Goal: Use online tool/utility: Utilize a website feature to perform a specific function

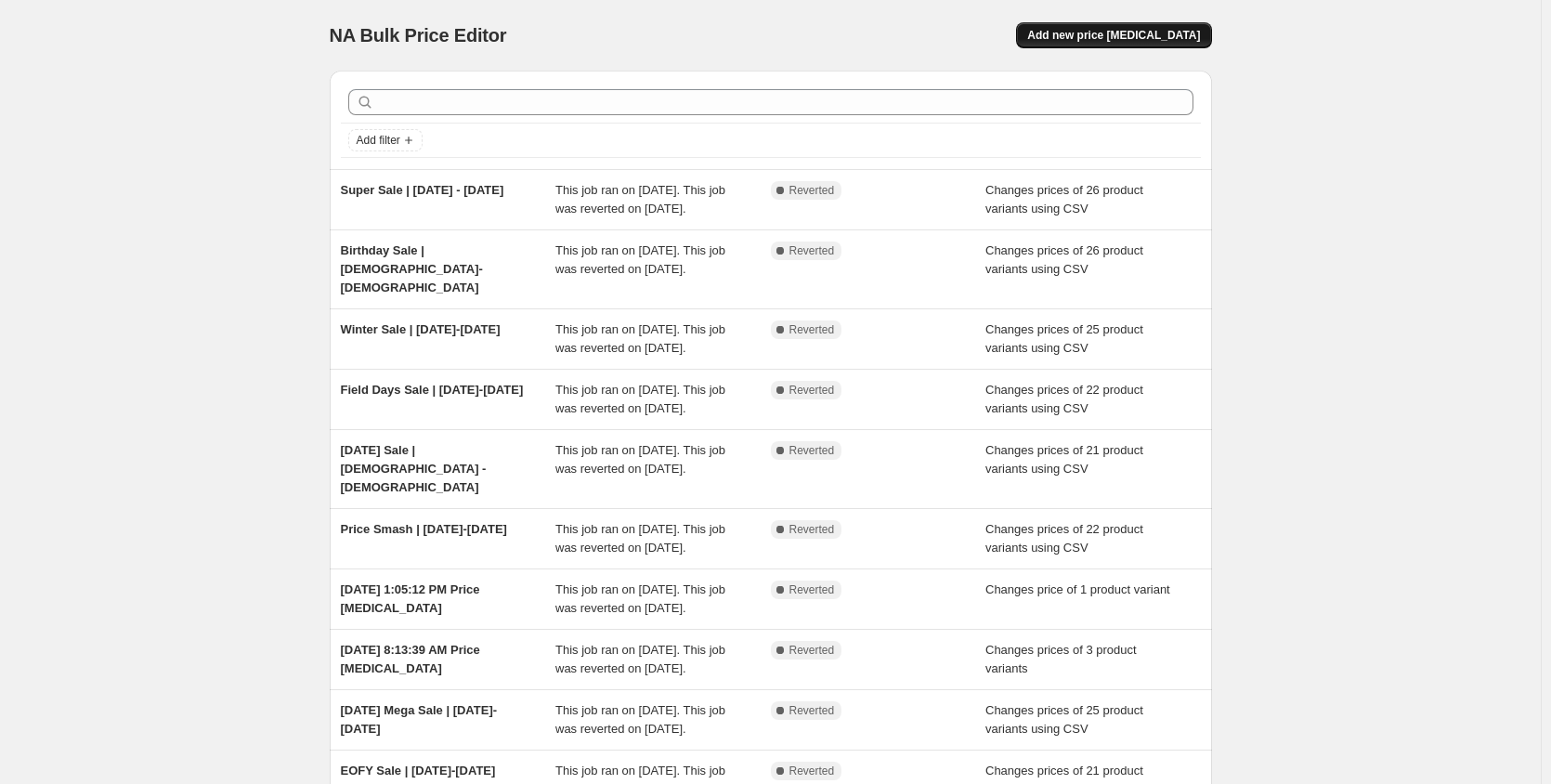
click at [1094, 37] on span "Add new price [MEDICAL_DATA]" at bounding box center [1113, 35] width 172 height 15
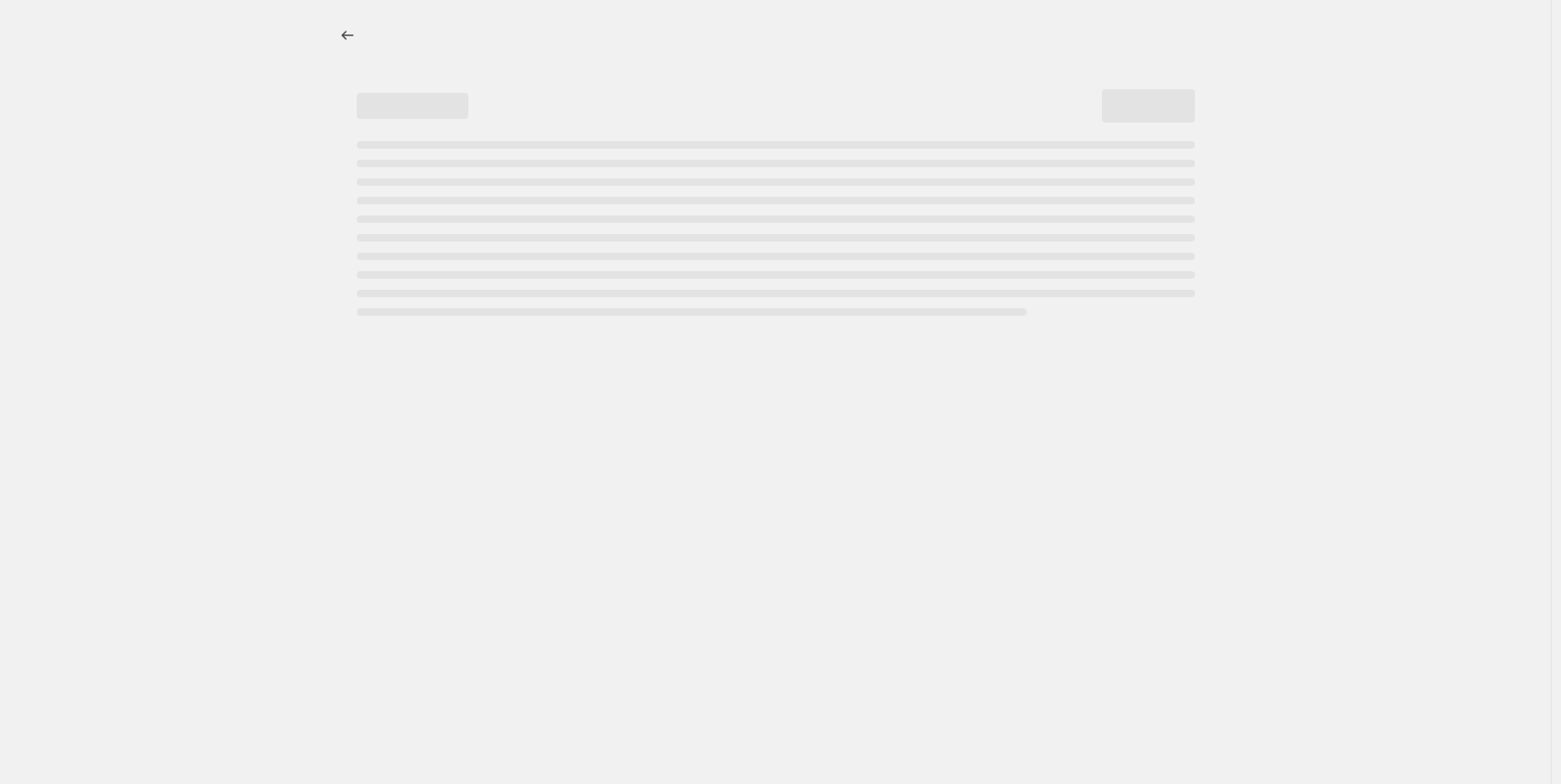
select select "percentage"
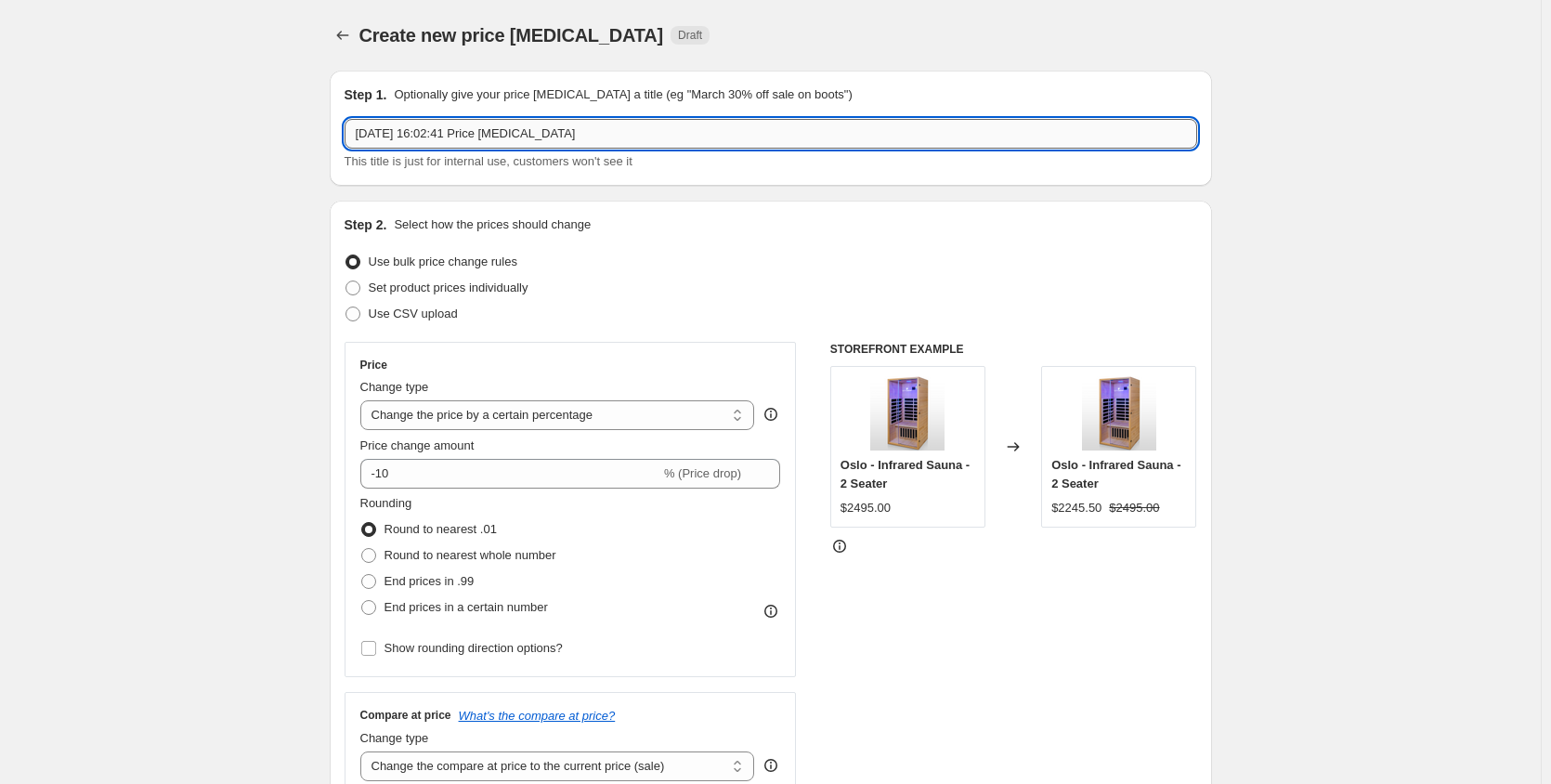
click at [446, 135] on input "2 Sept 2025, 16:02:41 Price change job" at bounding box center [771, 133] width 853 height 30
click at [507, 136] on input "Spring Clearout Sale | 12-29 Sept 2025" at bounding box center [771, 133] width 853 height 30
type input "Spring Clearout Sale | 12-22 Sept 2025"
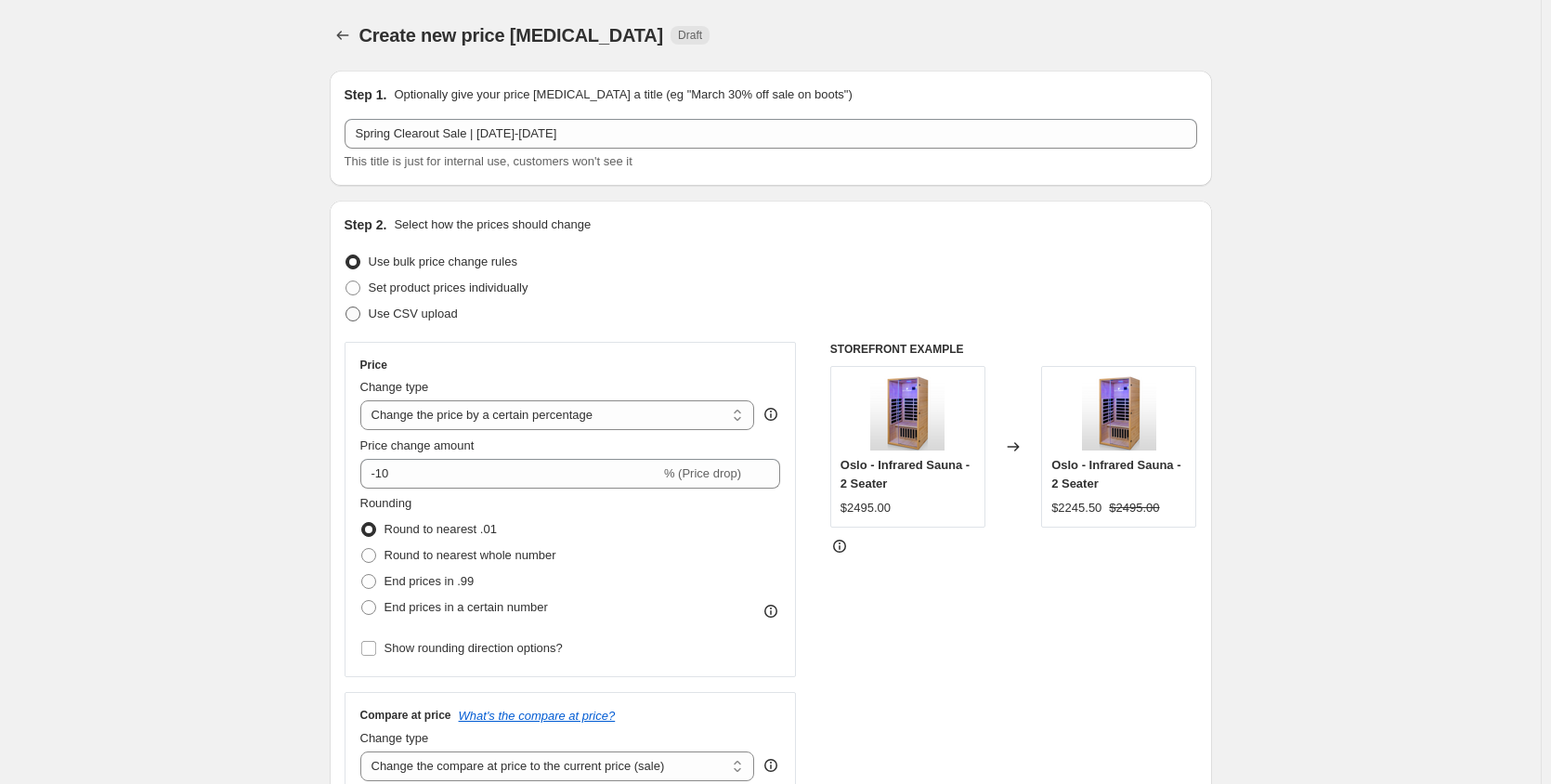
click at [418, 316] on span "Use CSV upload" at bounding box center [413, 313] width 90 height 14
click at [347, 308] on input "Use CSV upload" at bounding box center [346, 307] width 1 height 1
radio input "true"
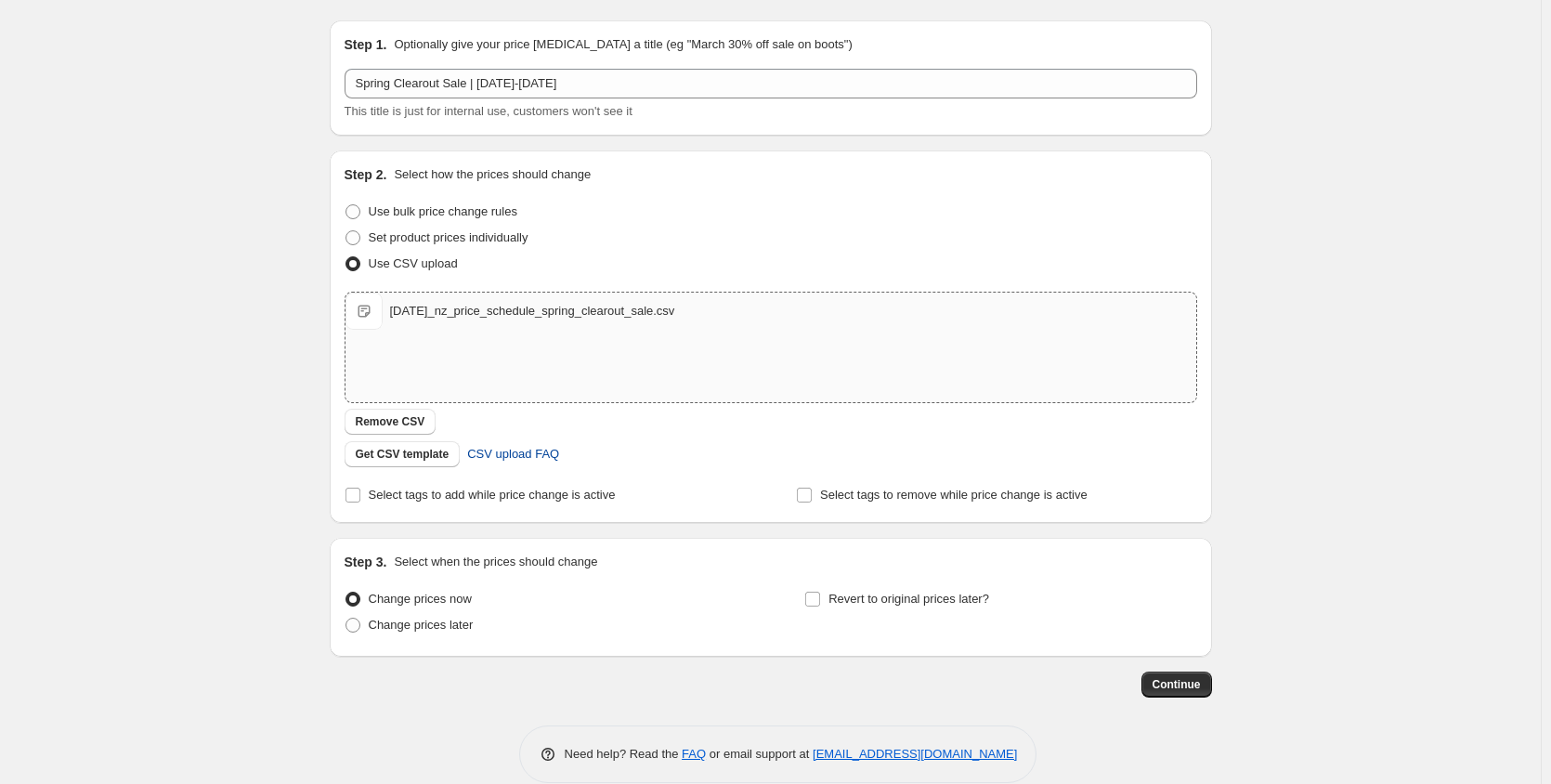
scroll to position [77, 0]
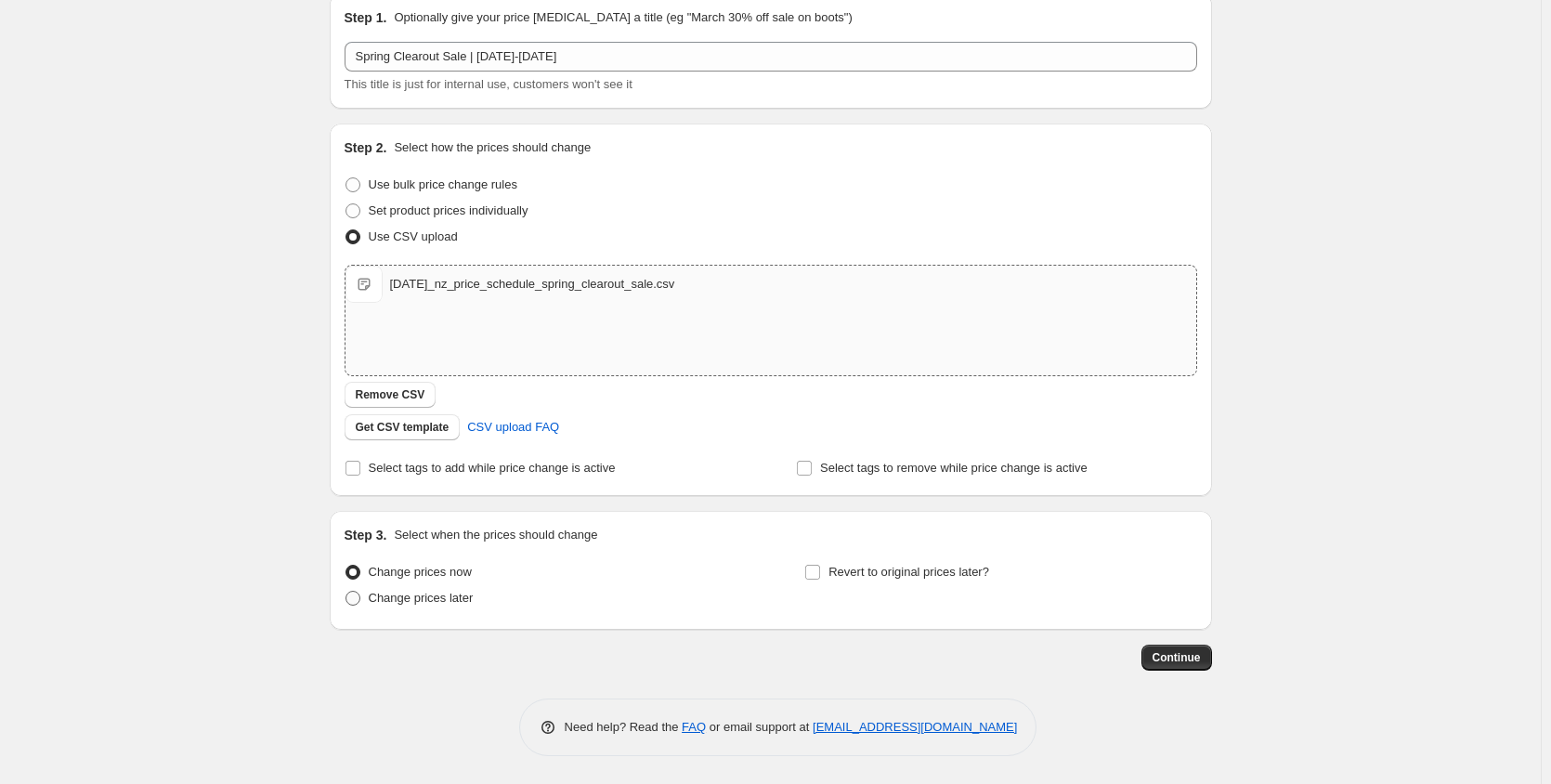
click at [440, 595] on span "Change prices later" at bounding box center [421, 597] width 105 height 14
click at [347, 592] on input "Change prices later" at bounding box center [346, 591] width 1 height 1
radio input "true"
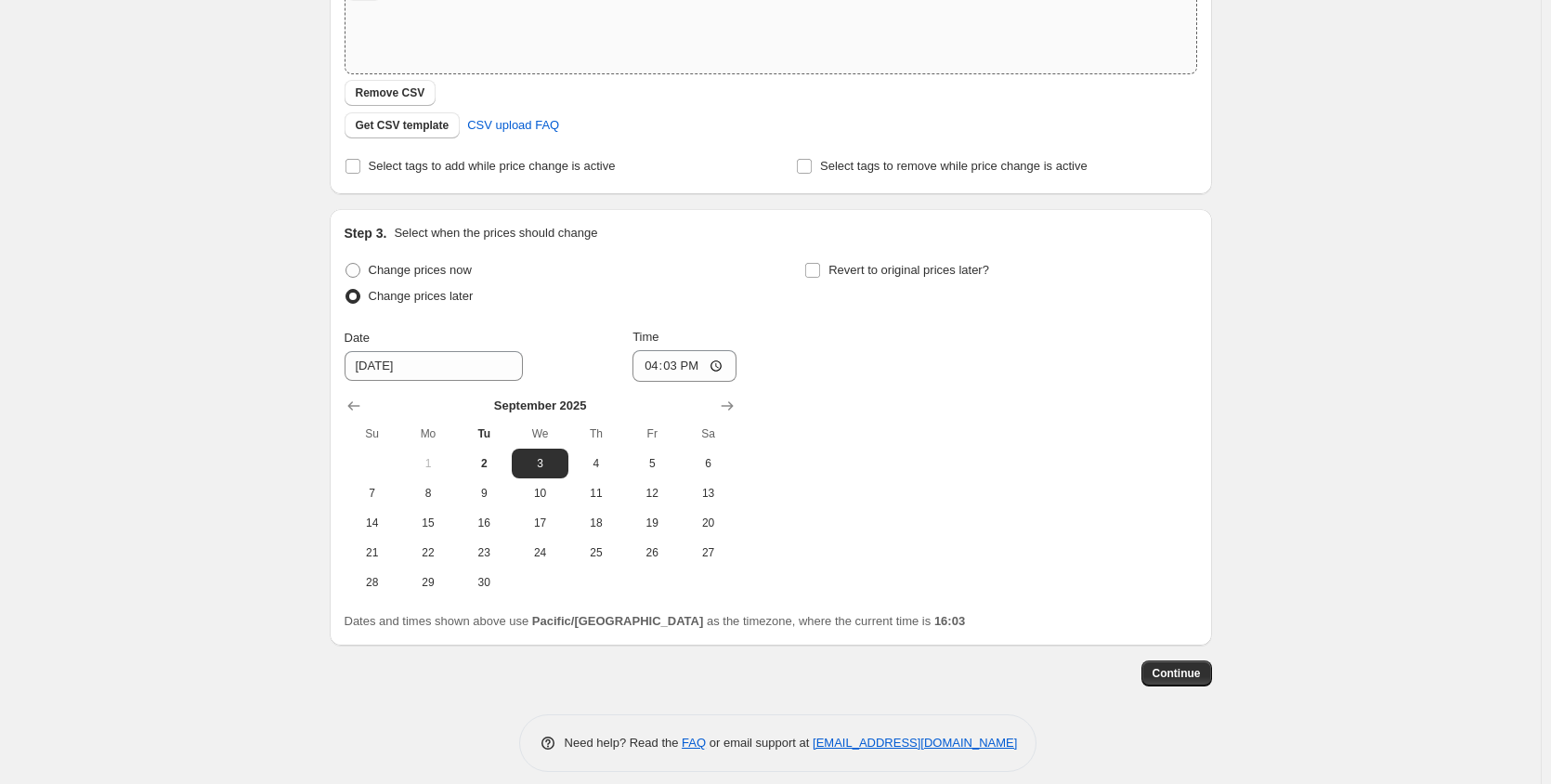
scroll to position [394, 0]
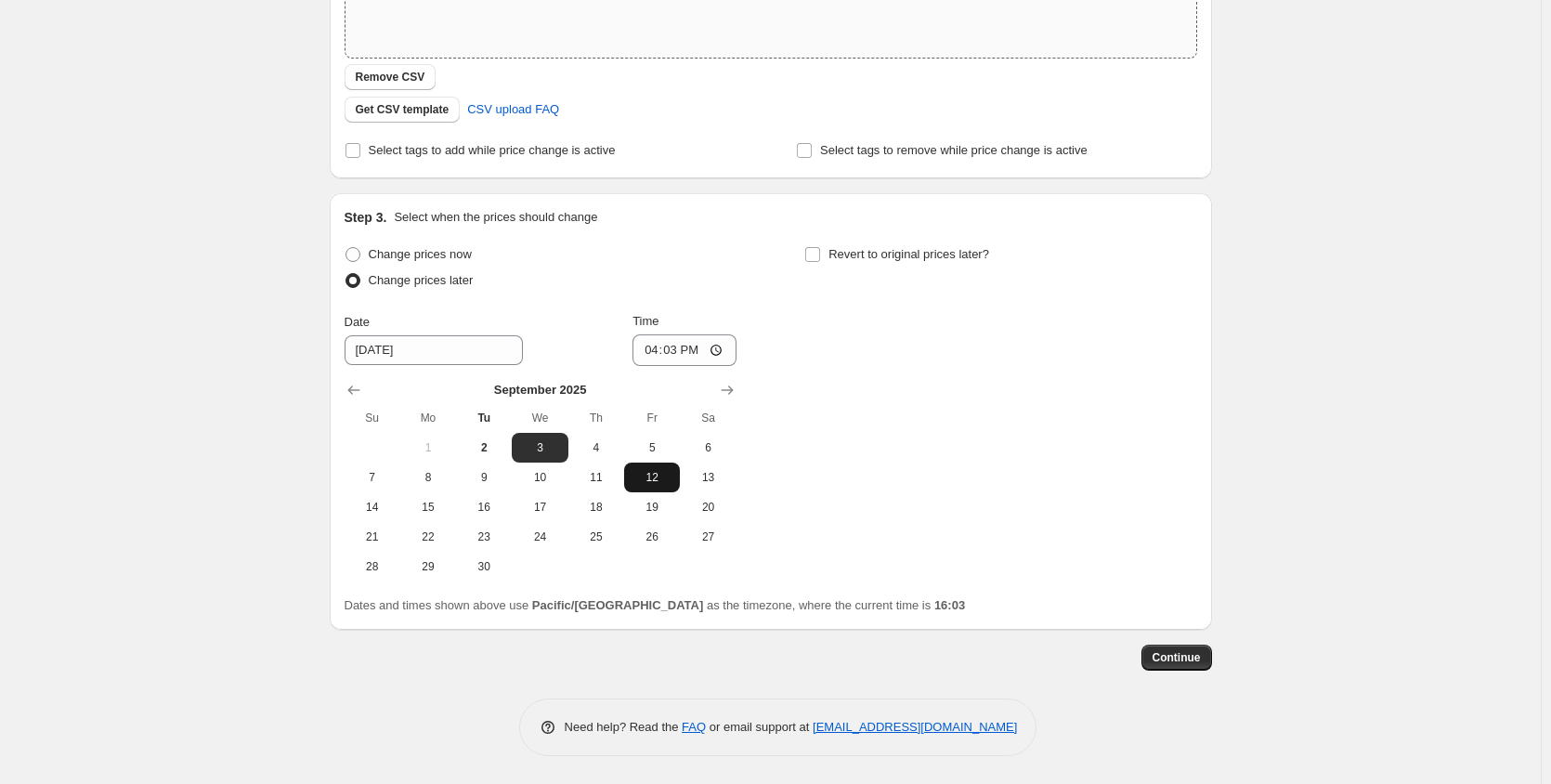
click at [667, 480] on span "12" at bounding box center [652, 477] width 41 height 15
type input "9/12/2025"
click at [720, 349] on input "16:03" at bounding box center [684, 350] width 104 height 31
type input "00:01"
click at [871, 499] on div "Change prices now Change prices later Date 9/12/2025 Time 00:01 September 2025 …" at bounding box center [771, 412] width 853 height 340
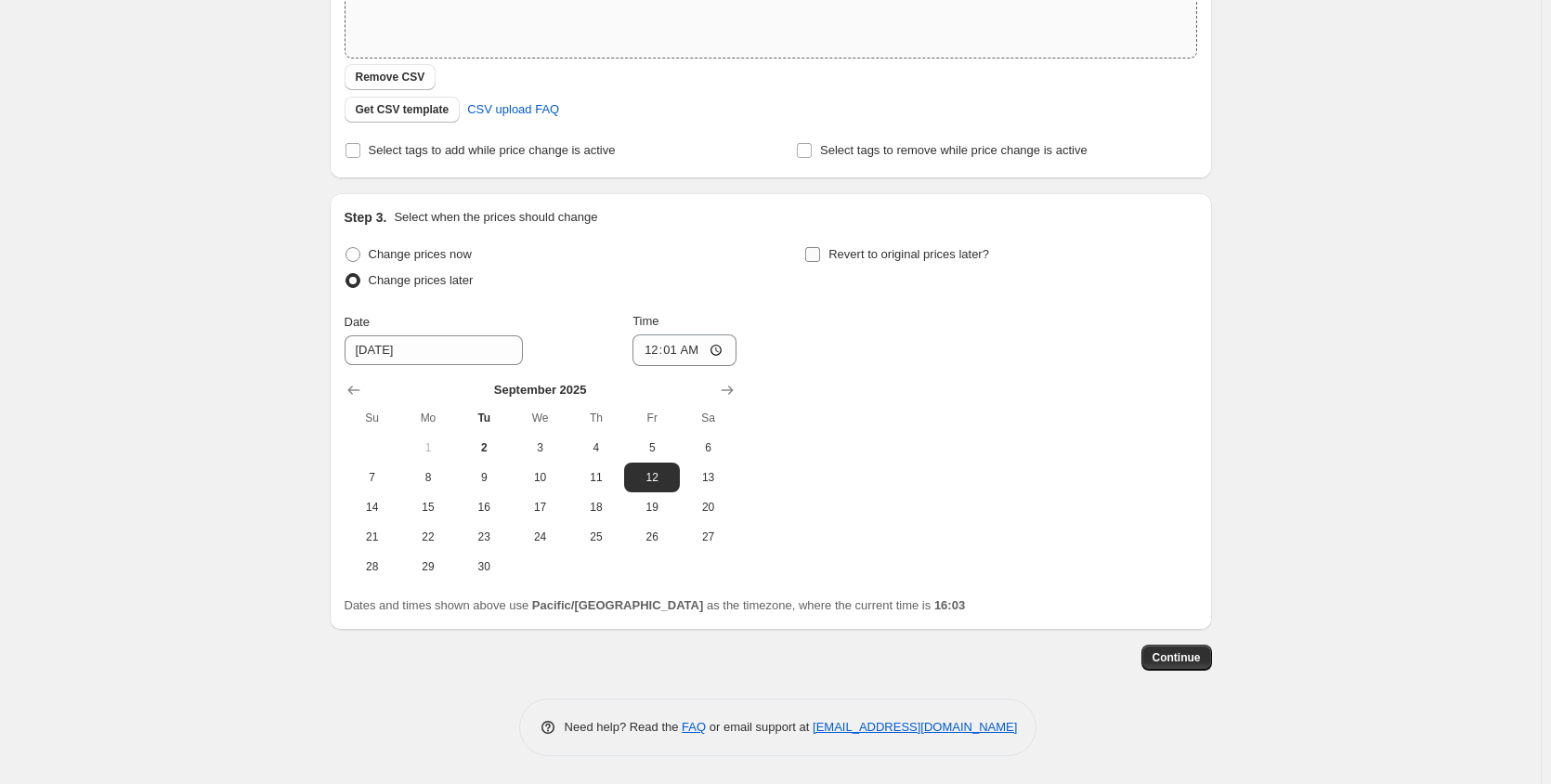
click at [819, 252] on input "Revert to original prices later?" at bounding box center [813, 254] width 15 height 15
checkbox input "true"
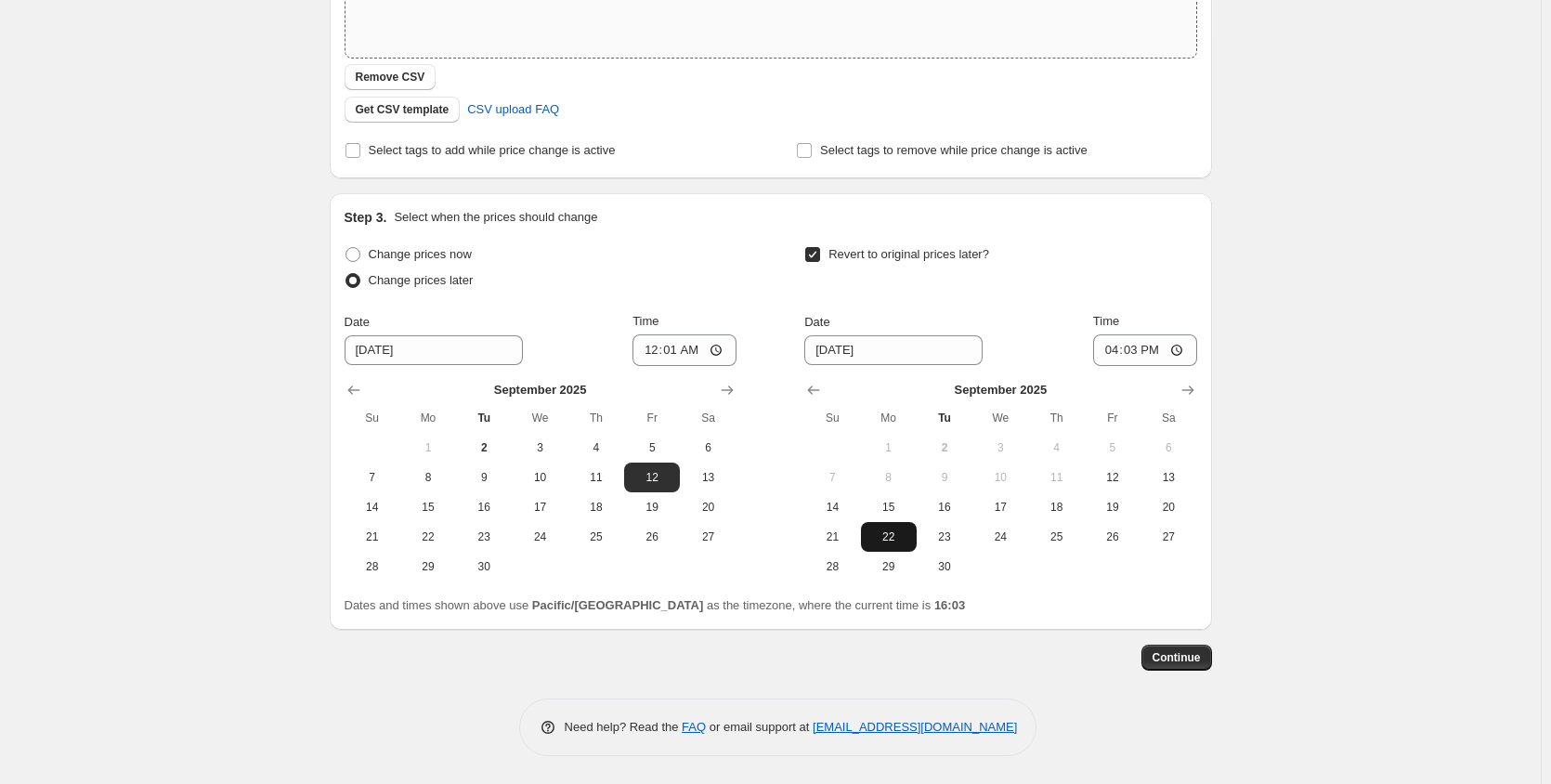
click at [895, 536] on span "22" at bounding box center [889, 537] width 41 height 15
type input "9/22/2025"
click at [1183, 349] on input "16:03" at bounding box center [1145, 350] width 104 height 31
type input "23:59"
click at [1188, 253] on div "Revert to original prices later?" at bounding box center [999, 270] width 392 height 56
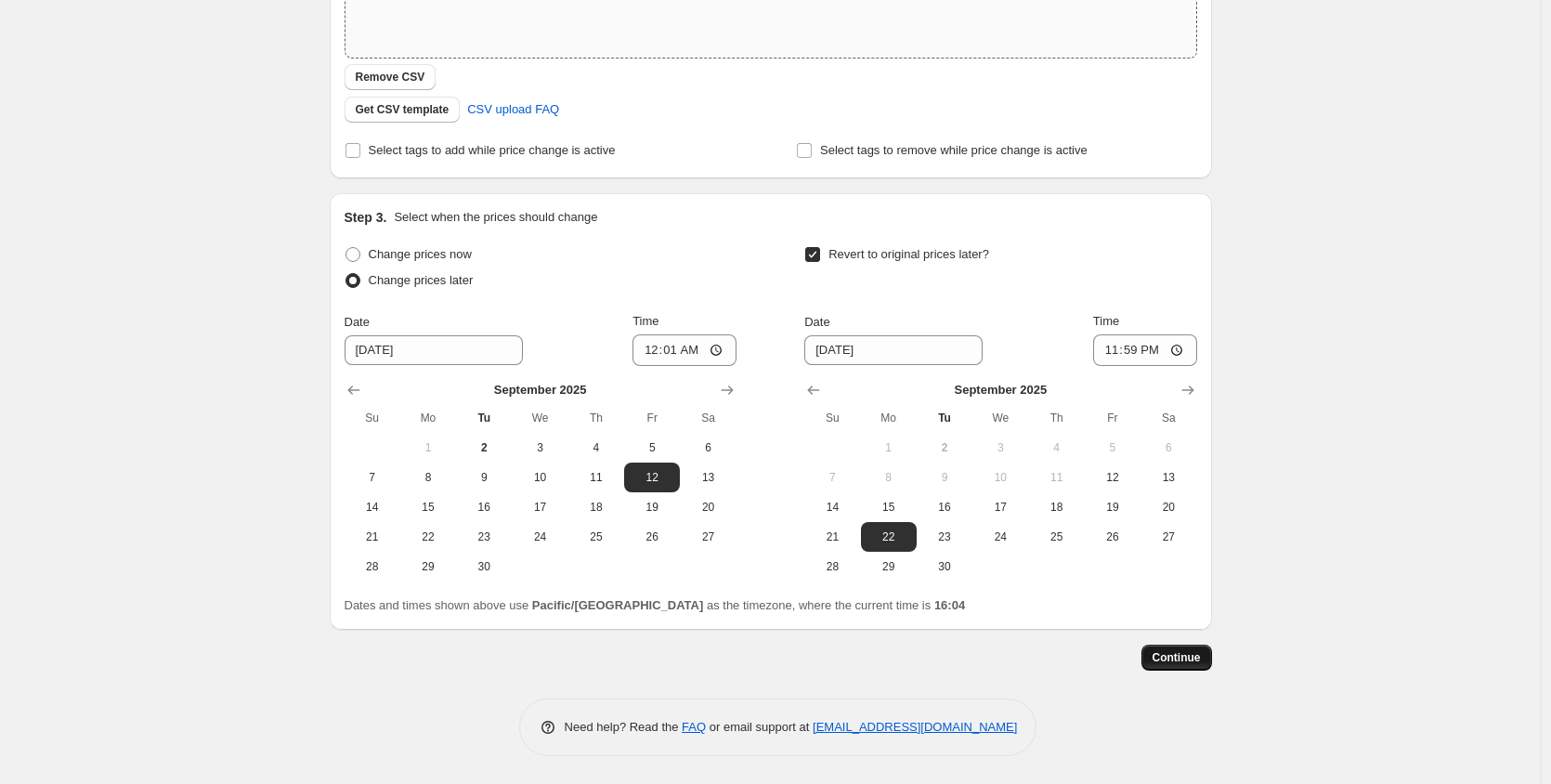
click at [1184, 655] on span "Continue" at bounding box center [1177, 658] width 49 height 15
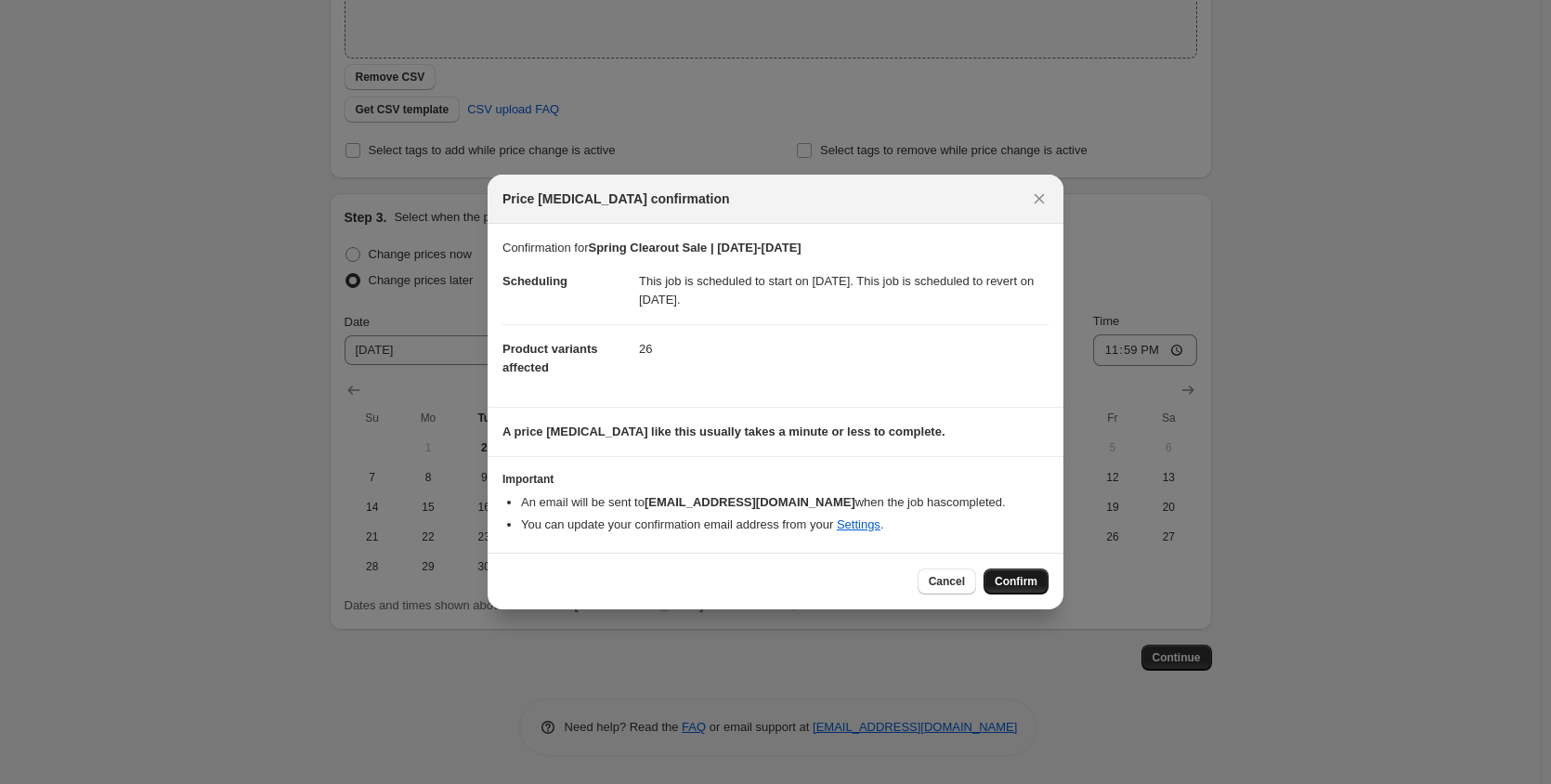
click at [1025, 584] on span "Confirm" at bounding box center [1016, 582] width 43 height 15
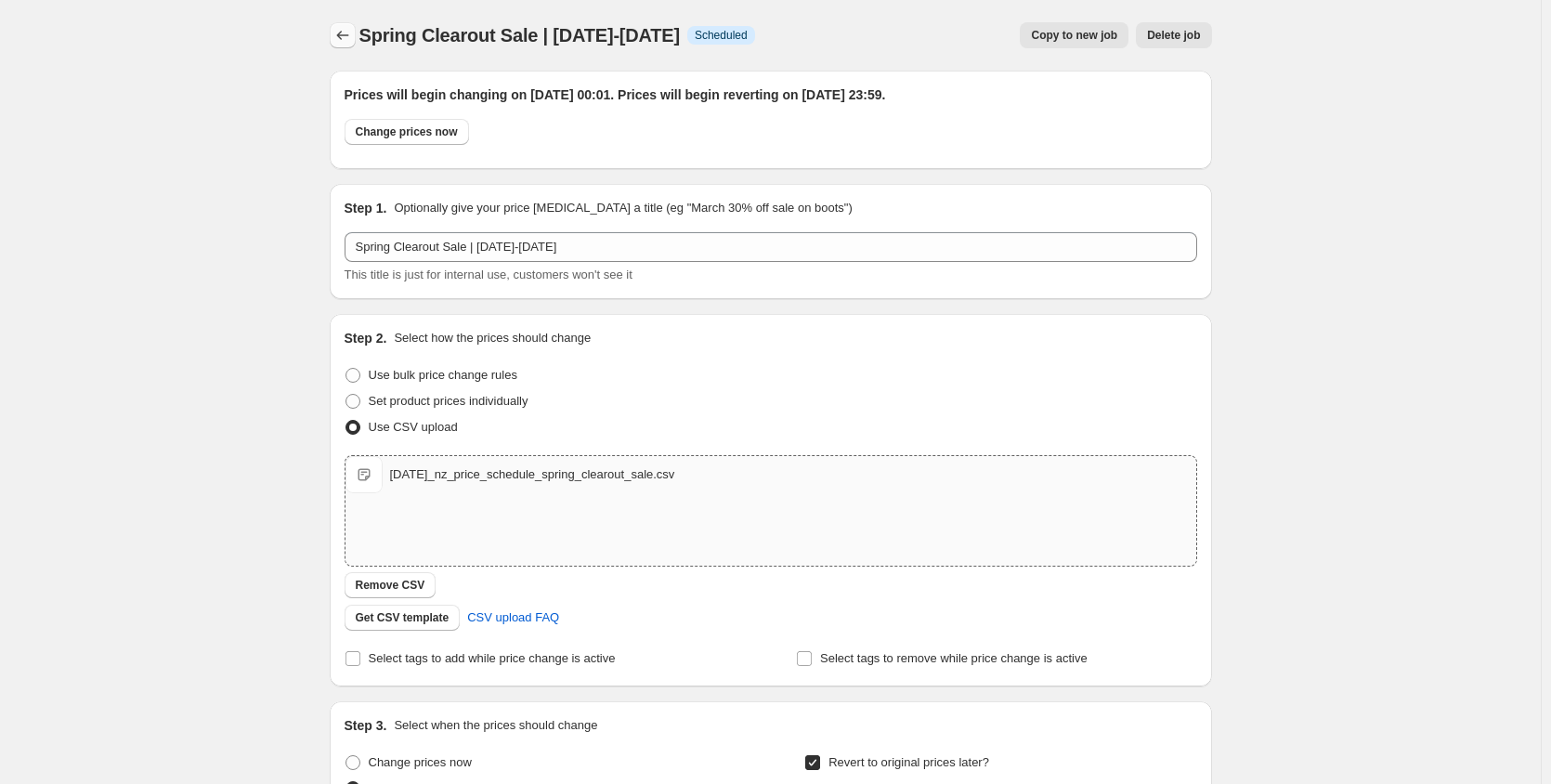
click at [346, 33] on icon "Price change jobs" at bounding box center [343, 35] width 19 height 19
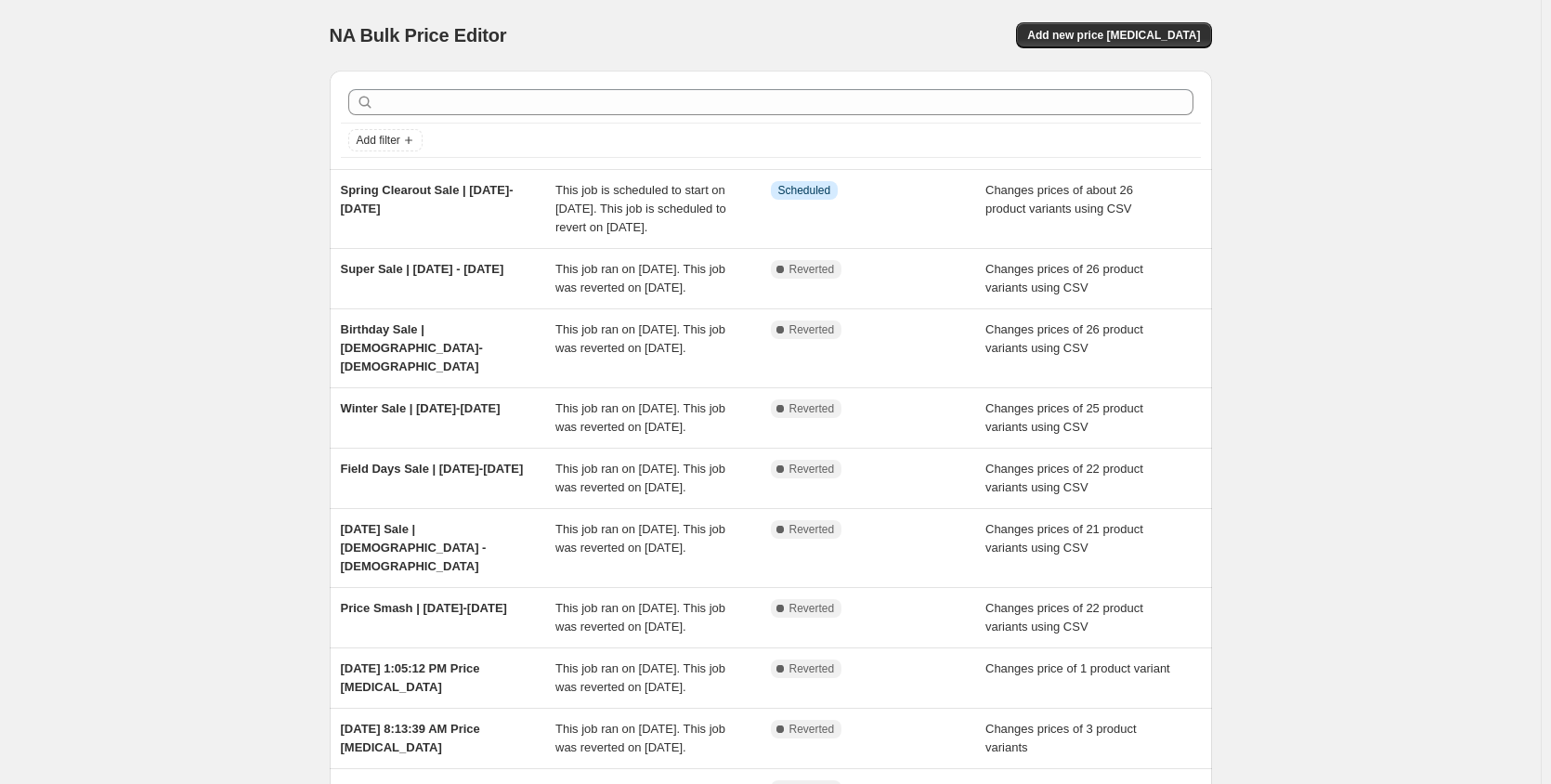
click at [196, 329] on div "NA Bulk Price Editor. This page is ready NA Bulk Price Editor Add new price cha…" at bounding box center [771, 506] width 1541 height 1013
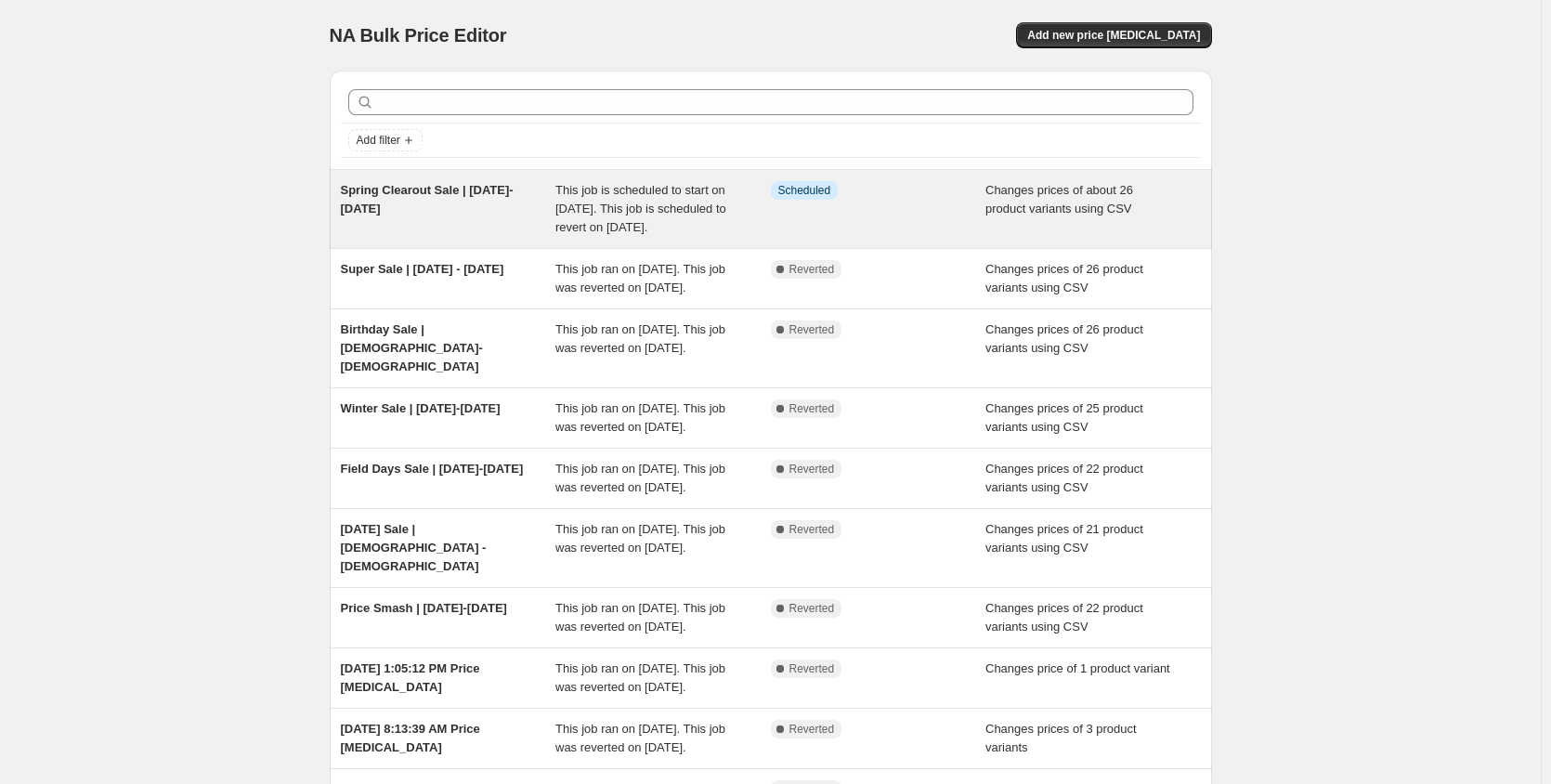
click at [642, 207] on span "This job is scheduled to start on 12 September 2025. This job is scheduled to r…" at bounding box center [640, 209] width 171 height 51
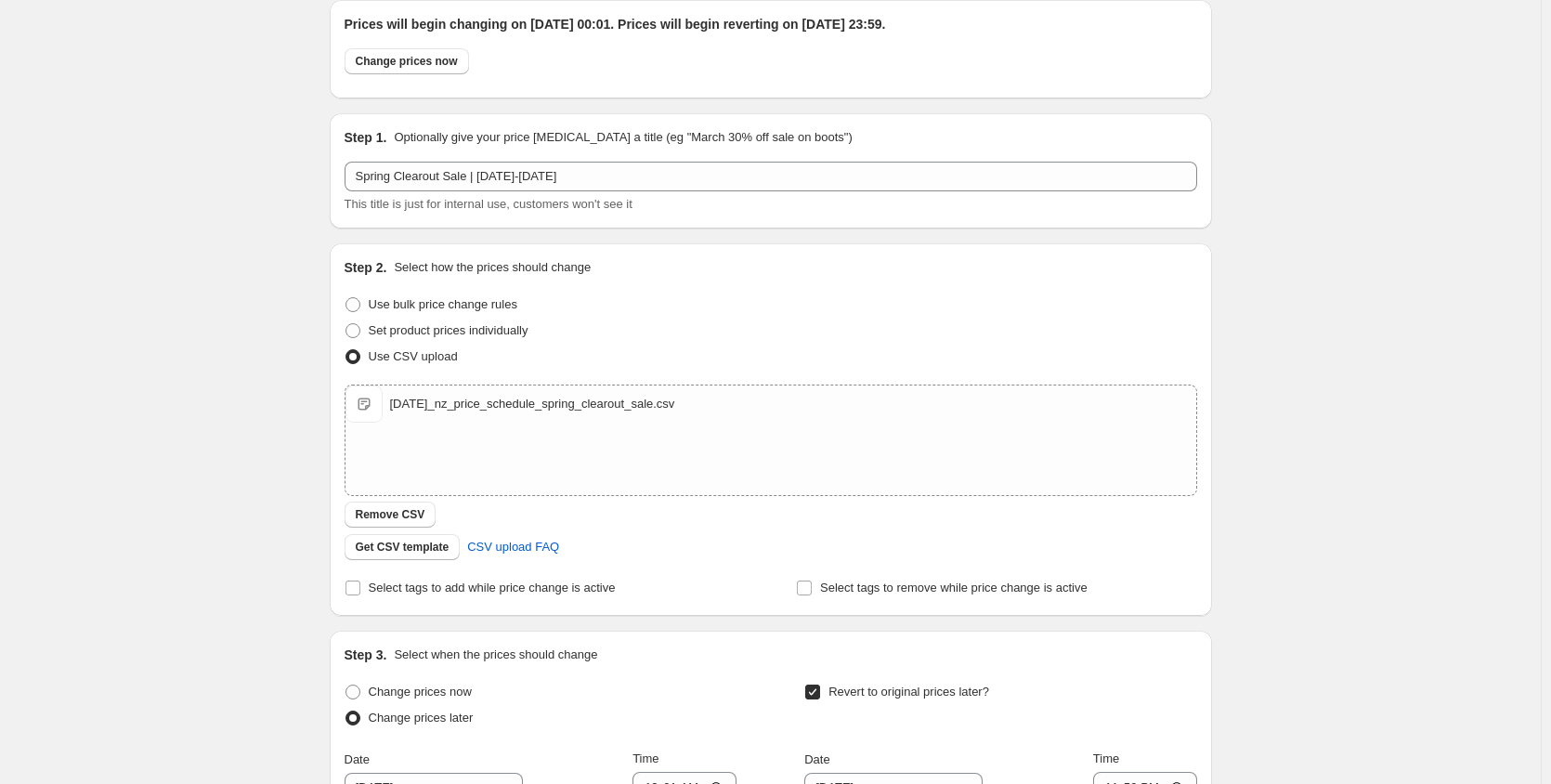
scroll to position [186, 0]
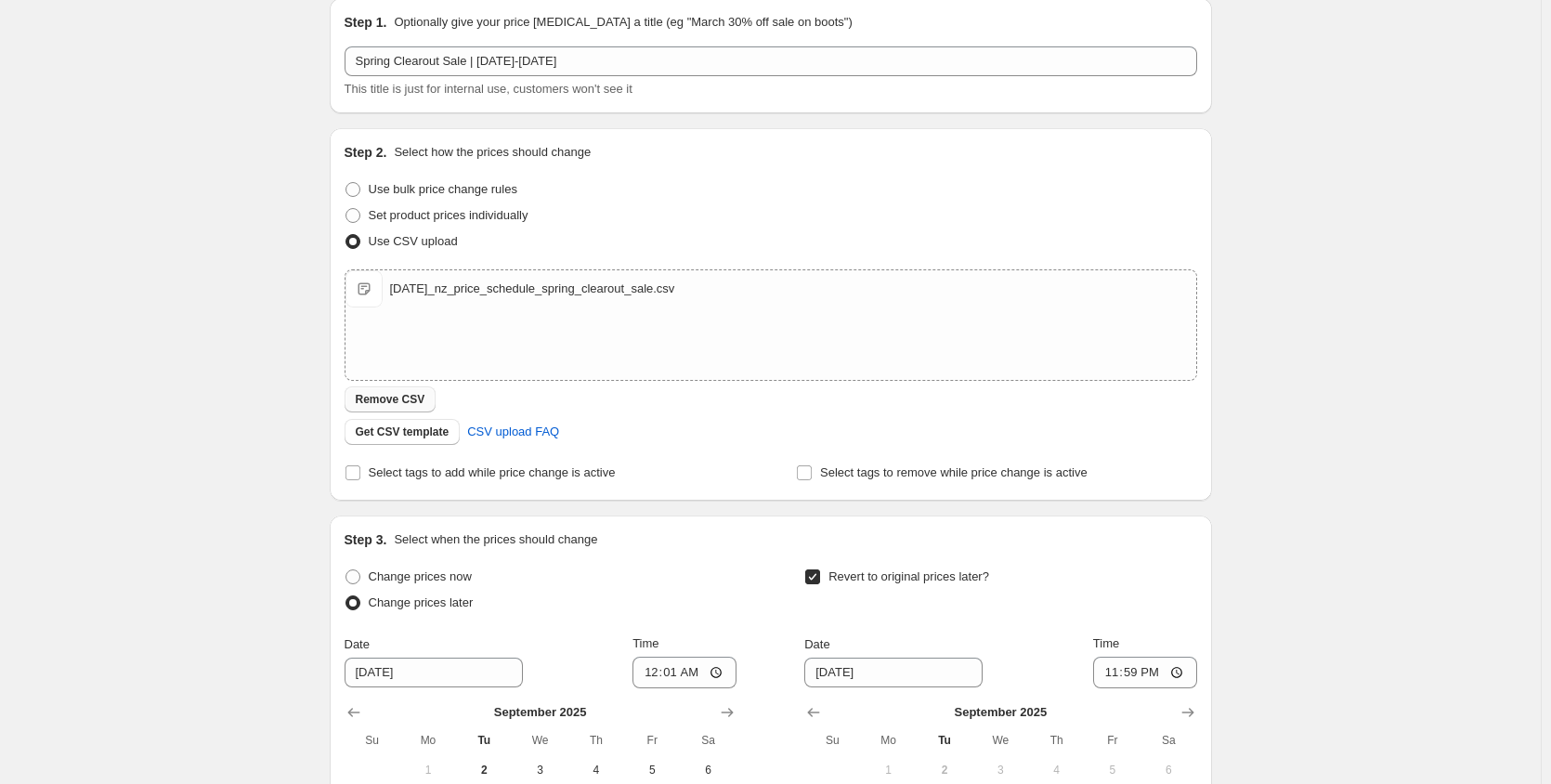
click at [399, 396] on span "Remove CSV" at bounding box center [390, 399] width 70 height 15
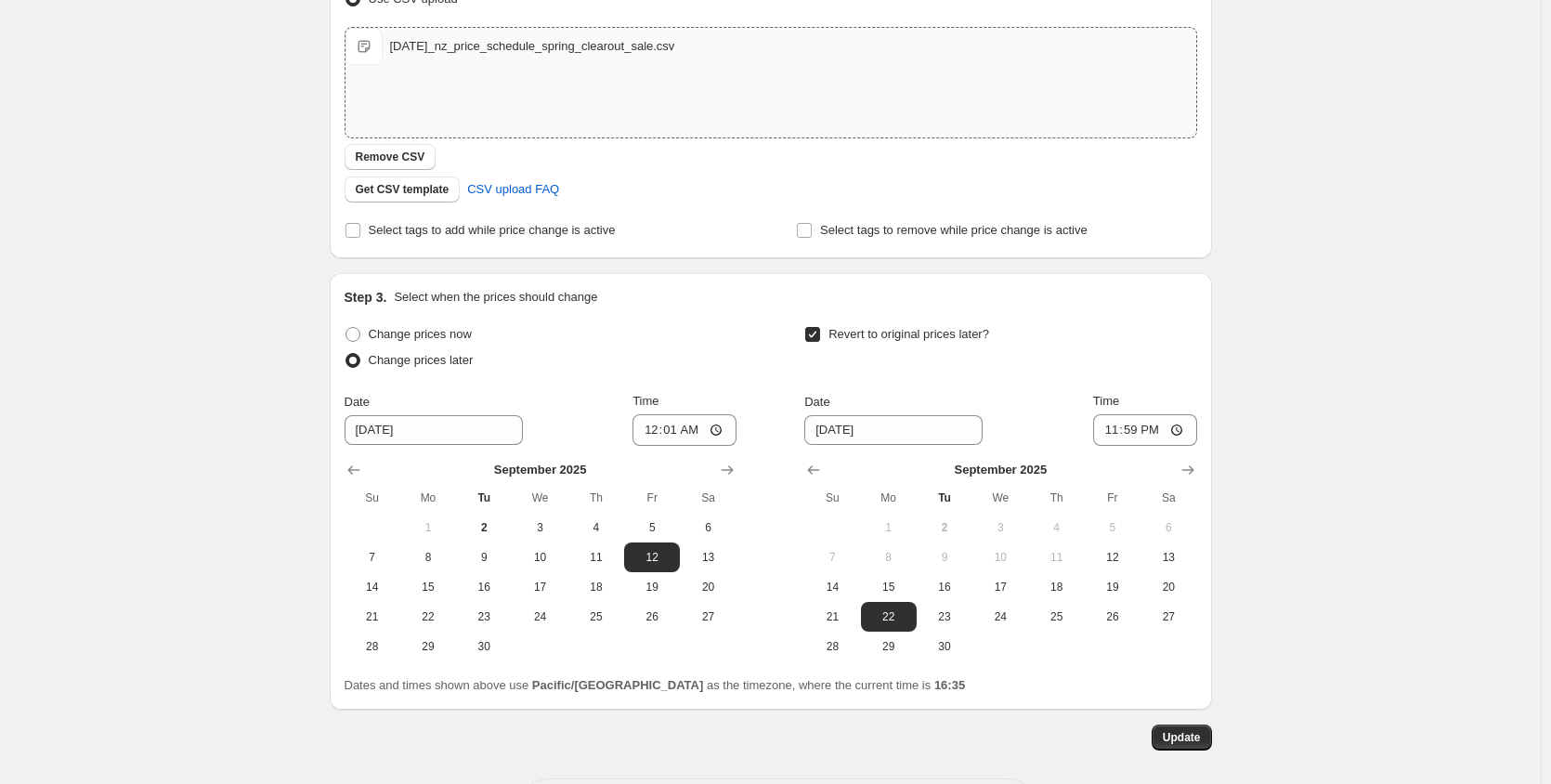
scroll to position [465, 0]
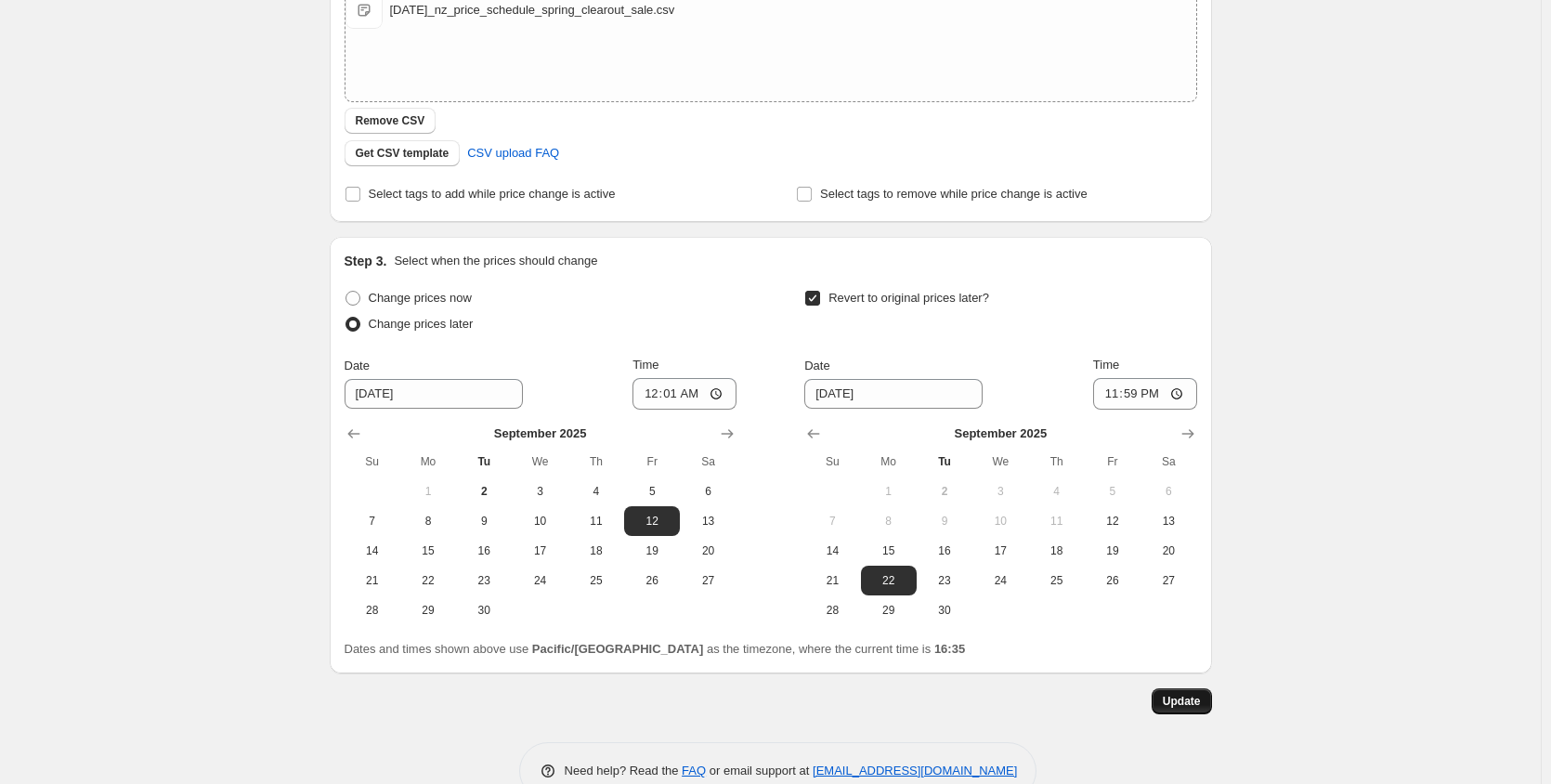
click at [1189, 709] on button "Update" at bounding box center [1181, 700] width 60 height 26
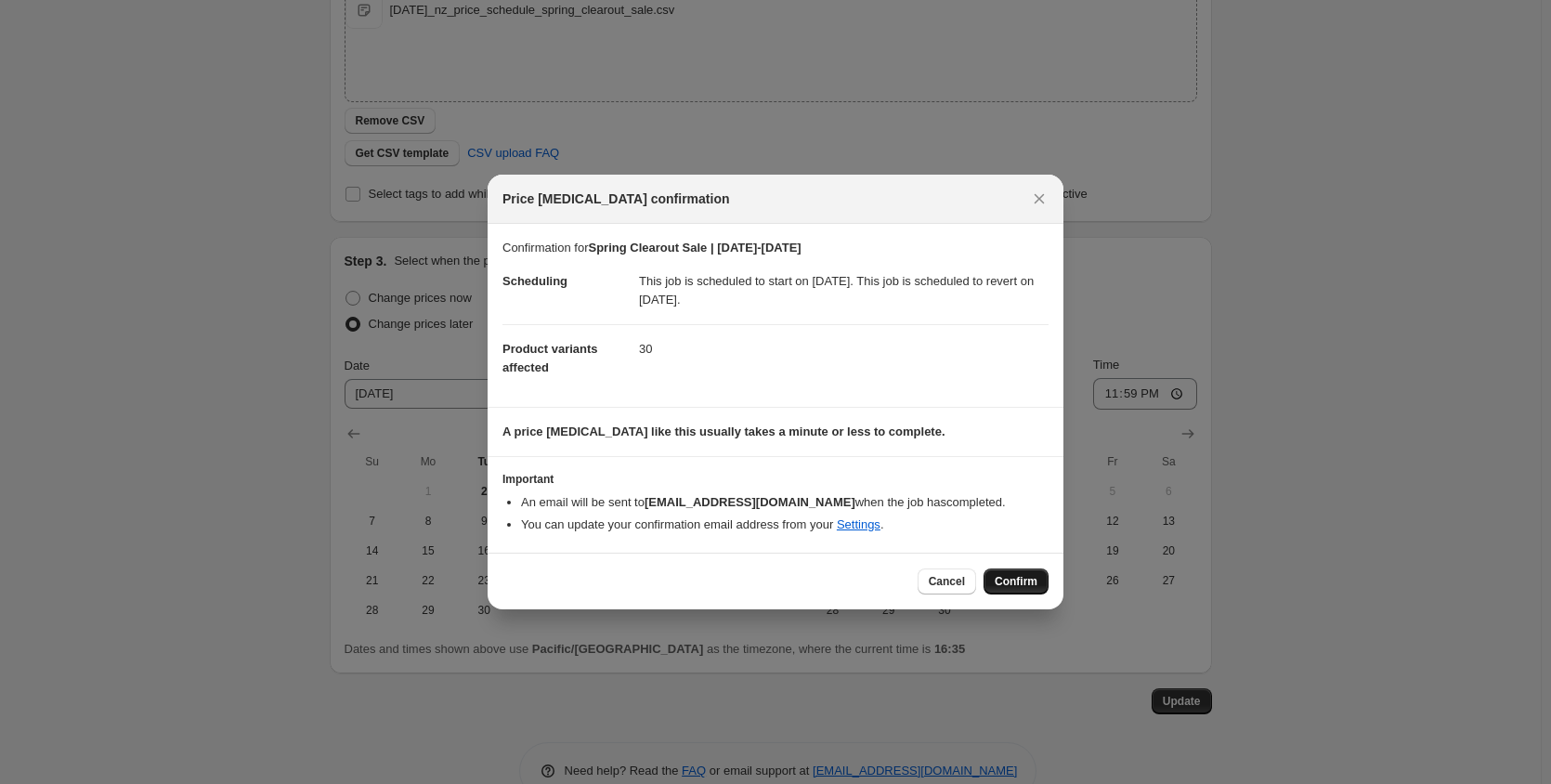
click at [1028, 587] on span "Confirm" at bounding box center [1016, 582] width 43 height 15
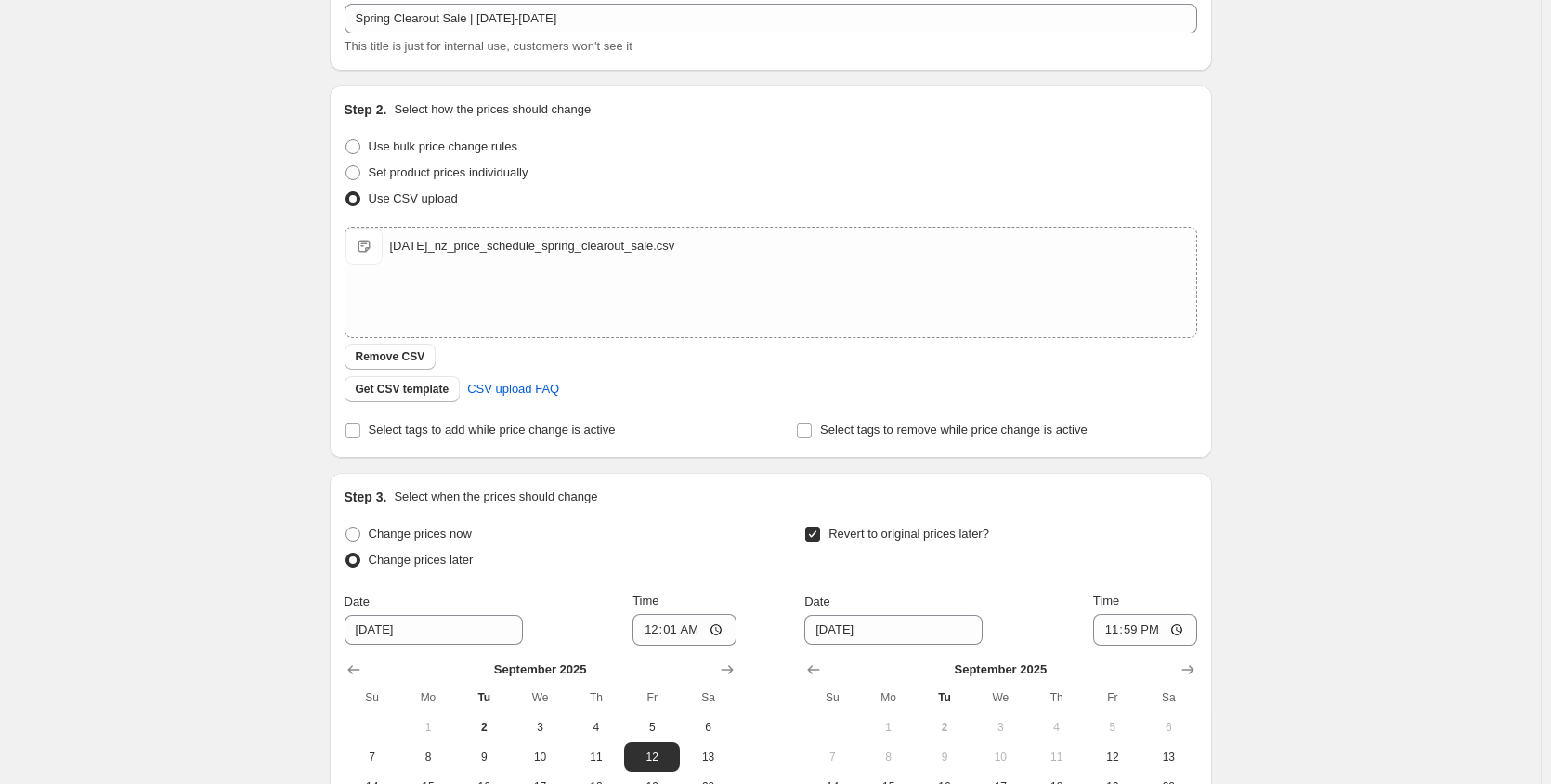
scroll to position [0, 0]
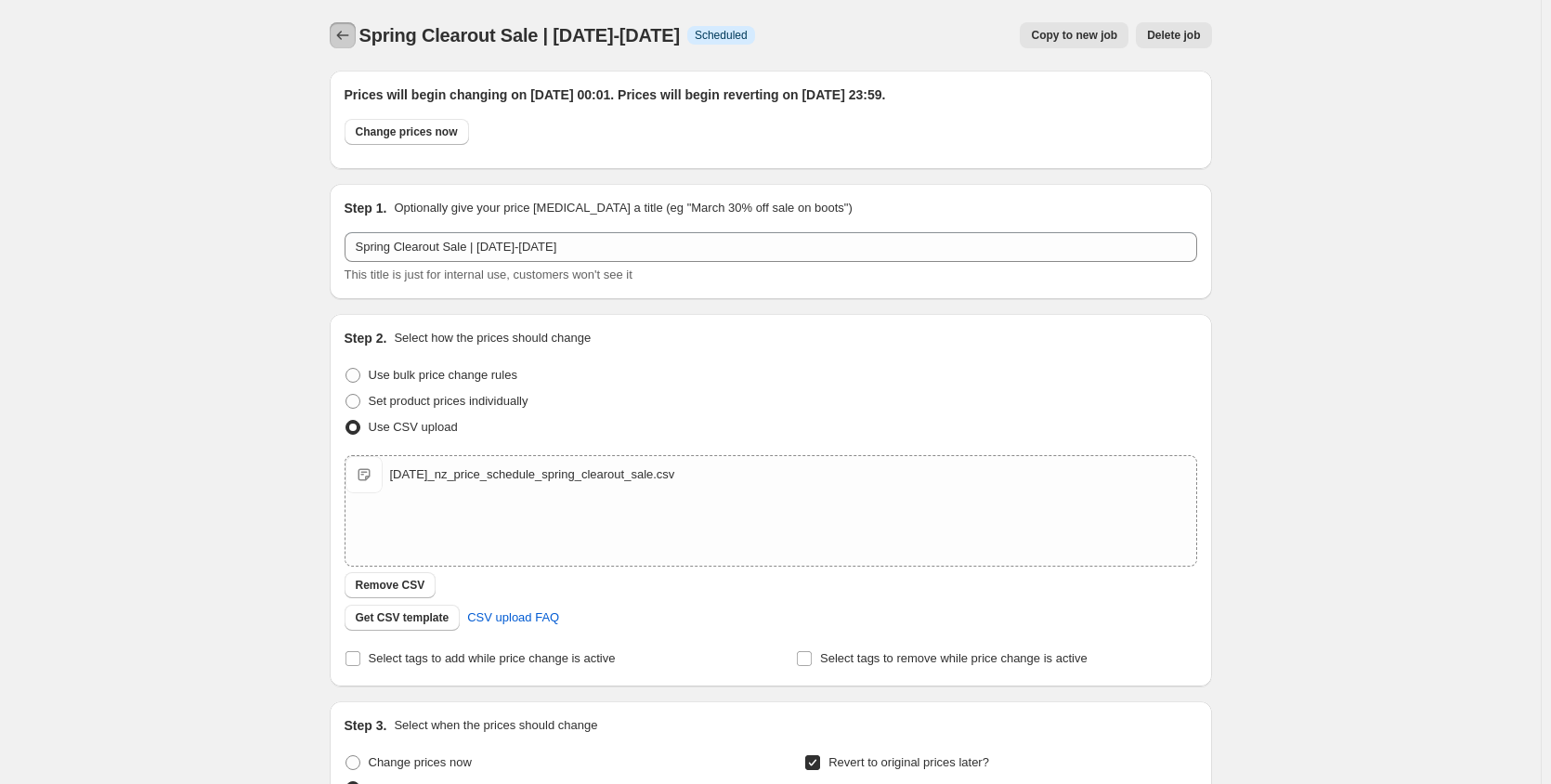
click at [352, 31] on icon "Price change jobs" at bounding box center [343, 35] width 19 height 19
